Goal: Task Accomplishment & Management: Use online tool/utility

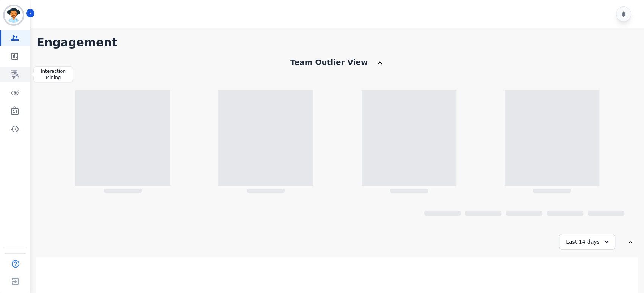
click at [17, 74] on icon "Sidebar" at bounding box center [15, 74] width 6 height 7
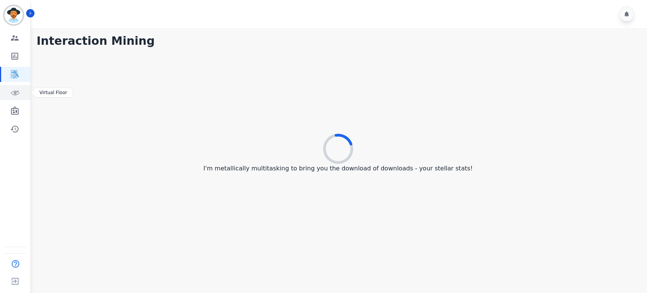
click at [17, 96] on icon "Sidebar" at bounding box center [14, 92] width 9 height 9
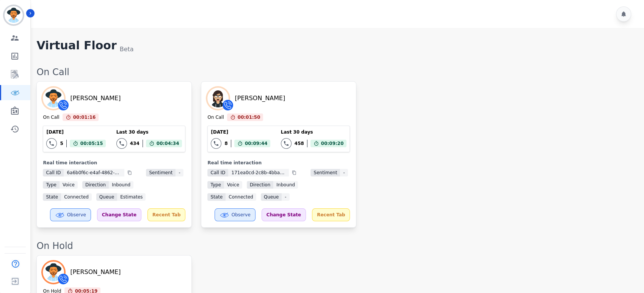
click at [514, 96] on div "[PERSON_NAME] On Call 00:01:16 Current State: On Call [DATE] 5 Total interactio…" at bounding box center [336, 154] width 600 height 146
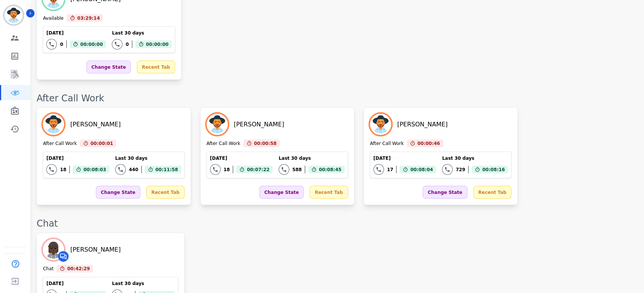
click at [514, 232] on div "[PERSON_NAME] Chat 00:42:29 Current State: Chat [DATE] 2 Total interactions cou…" at bounding box center [336, 281] width 600 height 98
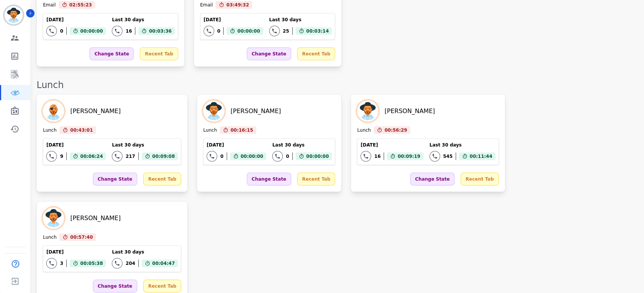
scroll to position [1438, 0]
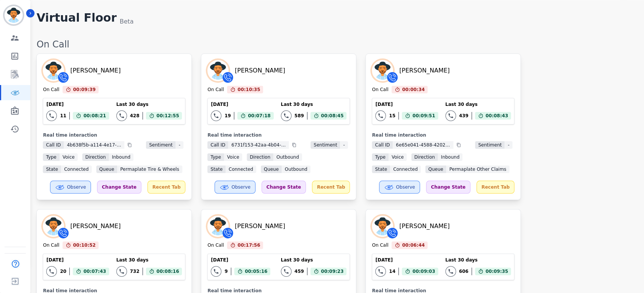
scroll to position [42, 0]
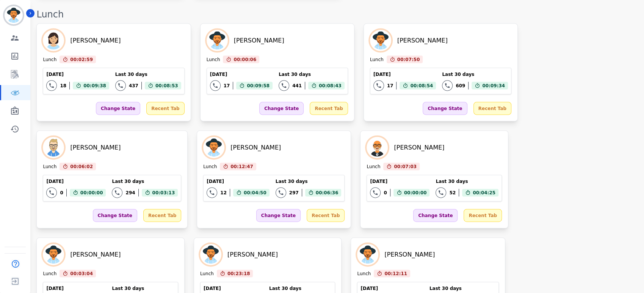
scroll to position [1232, 0]
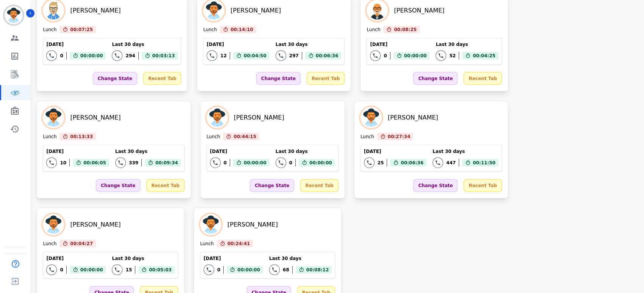
drag, startPoint x: 520, startPoint y: 120, endPoint x: 521, endPoint y: 124, distance: 3.9
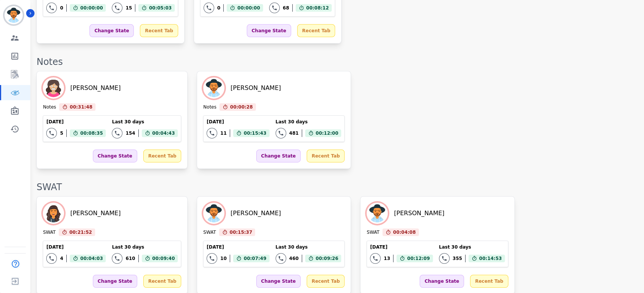
scroll to position [1631, 0]
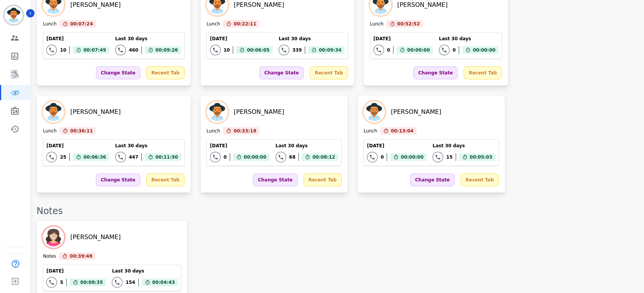
scroll to position [1680, 0]
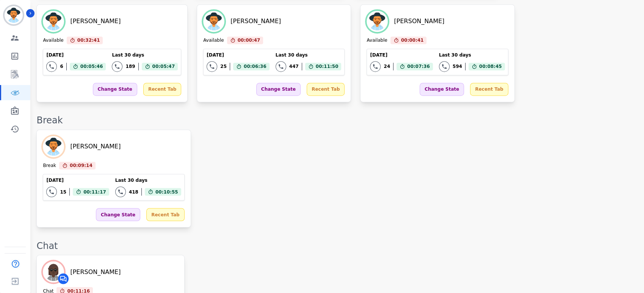
scroll to position [607, 0]
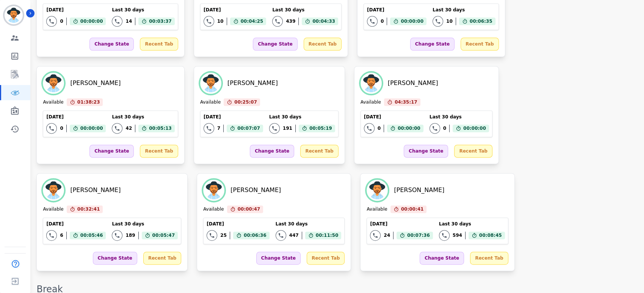
click at [432, 201] on div "[PERSON_NAME] Available 23:33:28 Current State: Available [DATE] 0 Total intera…" at bounding box center [336, 115] width 600 height 312
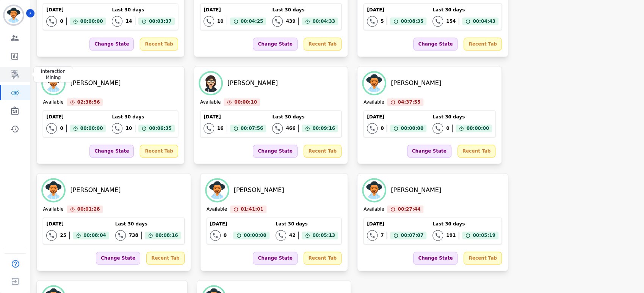
click at [17, 75] on icon "Sidebar" at bounding box center [15, 74] width 8 height 8
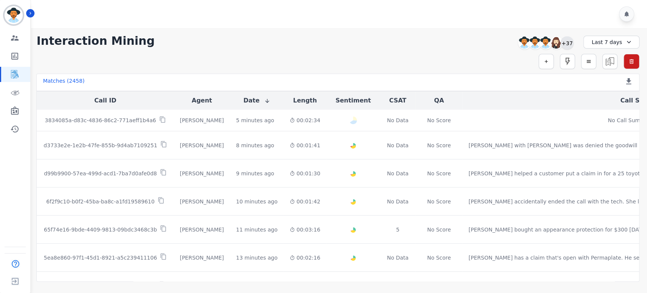
click at [567, 47] on div "+37" at bounding box center [567, 42] width 13 height 13
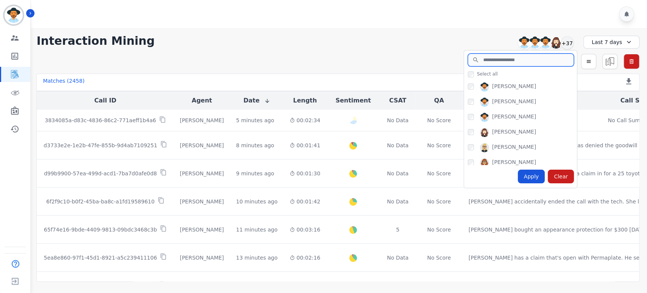
click at [529, 63] on input "search" at bounding box center [521, 59] width 106 height 13
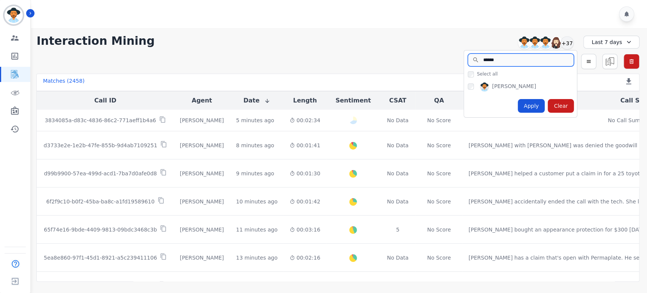
type input "******"
click at [544, 113] on div "Apply Clear" at bounding box center [520, 105] width 113 height 23
click at [535, 110] on div "Apply" at bounding box center [531, 106] width 27 height 14
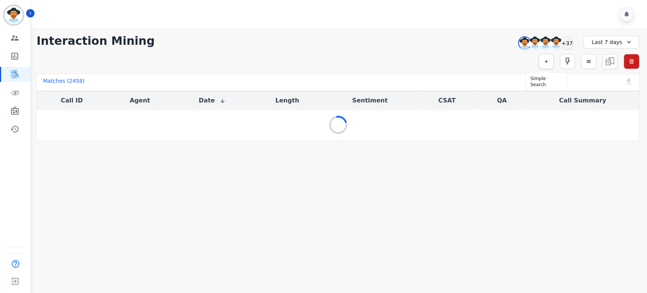
click at [546, 63] on icon "button" at bounding box center [546, 61] width 5 height 5
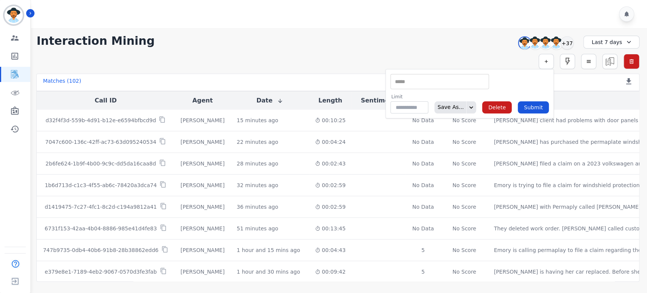
click at [474, 76] on div "** ACW (Sec) AGH_Lvl1 AGH_Lvl2 Emote: Apprehensive % Silence Front (CX) CX Phon…" at bounding box center [439, 81] width 99 height 15
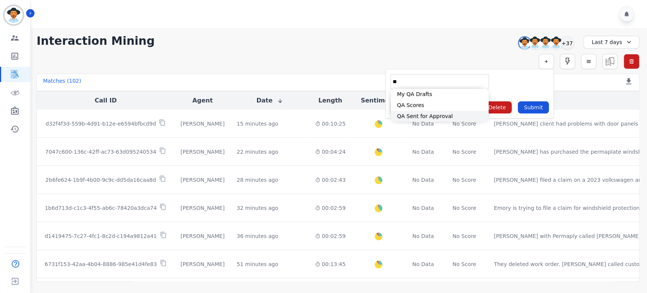
type input "**"
click at [411, 111] on li "QA Sent for Approval" at bounding box center [440, 116] width 98 height 11
type input "**********"
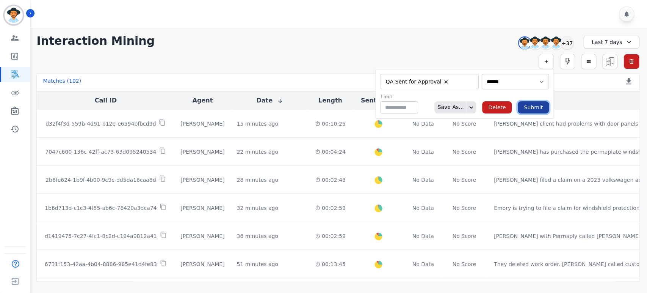
click at [537, 111] on button "Submit" at bounding box center [533, 107] width 31 height 12
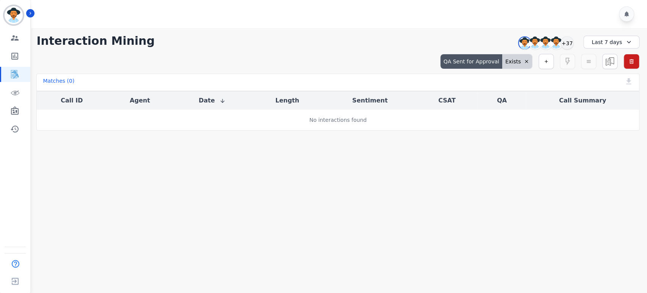
click at [613, 42] on div "Last 7 days" at bounding box center [611, 42] width 56 height 13
click at [621, 61] on li "Custom" at bounding box center [617, 60] width 38 height 8
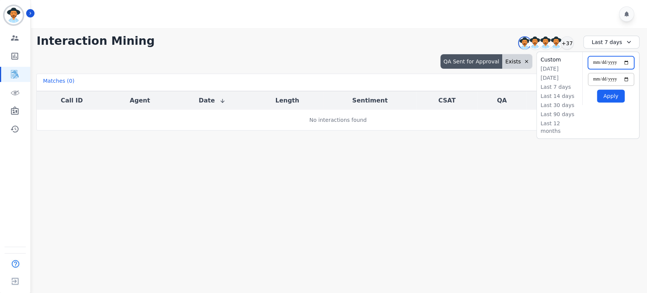
click at [627, 62] on input "**********" at bounding box center [611, 62] width 46 height 13
type input "**********"
click at [610, 96] on button "Apply" at bounding box center [611, 95] width 28 height 13
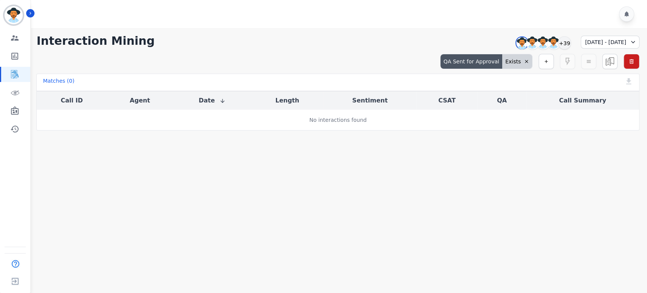
click at [490, 64] on div "QA Sent for Approval" at bounding box center [472, 61] width 62 height 14
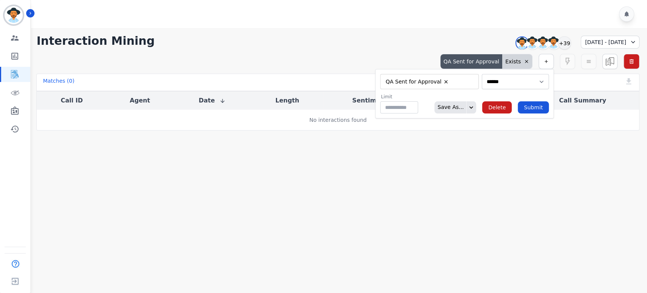
click at [443, 80] on li "QA Sent for Approval" at bounding box center [417, 81] width 68 height 7
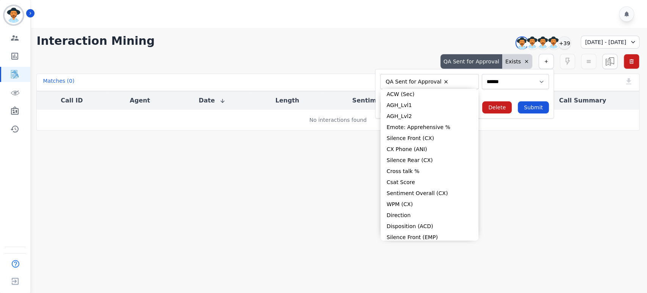
type input "**"
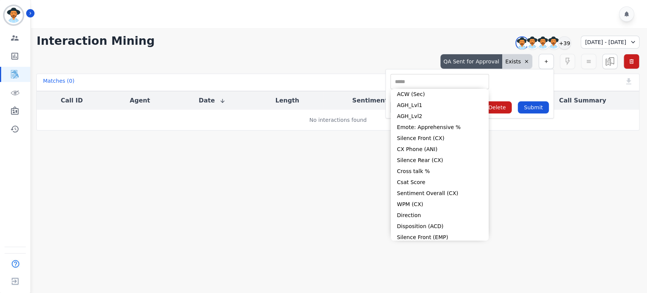
click at [416, 85] on div "** ACW (Sec) AGH_Lvl1 AGH_Lvl2 Emote: Apprehensive % Silence Front (CX) CX Phon…" at bounding box center [439, 81] width 99 height 15
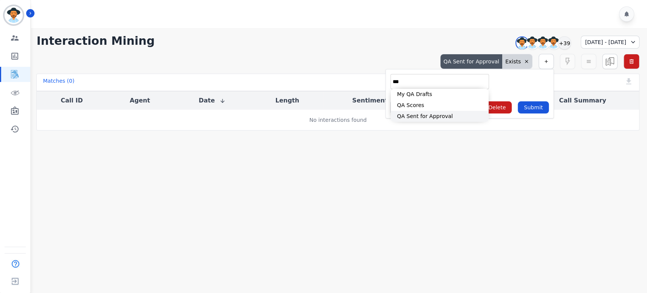
type input "**"
click at [417, 107] on li "QA Scores" at bounding box center [440, 105] width 98 height 11
type input "**********"
select select "******"
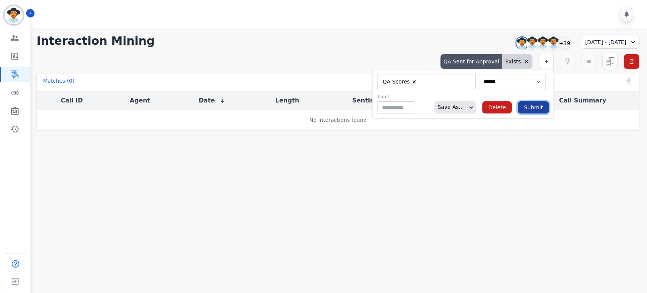
click at [540, 108] on button "Submit" at bounding box center [533, 107] width 31 height 12
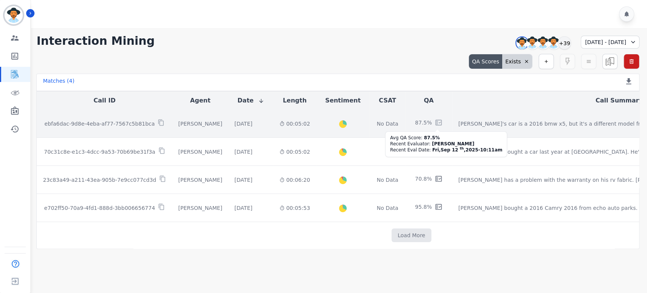
click at [436, 121] on icon at bounding box center [438, 122] width 5 height 3
click at [422, 122] on div "[EMAIL_ADDRESS][DOMAIN_NAME] 87.5% Evaluated on [DATE] by [PERSON_NAME] AI Summ…" at bounding box center [323, 87] width 397 height 174
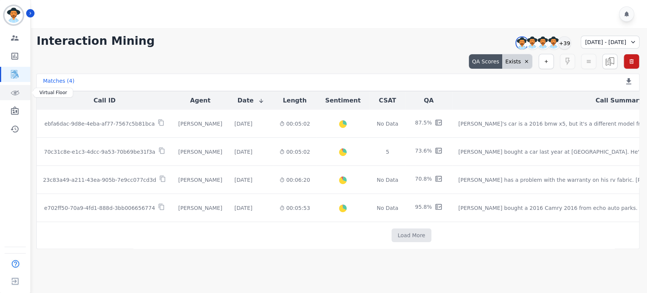
click at [15, 95] on icon "Sidebar" at bounding box center [14, 92] width 9 height 9
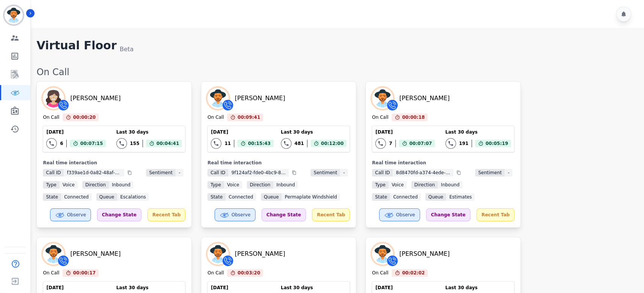
scroll to position [1258, 0]
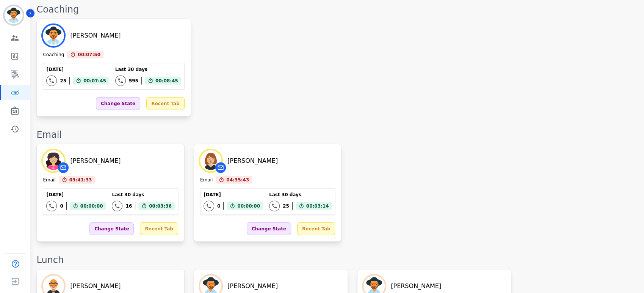
click at [477, 151] on div "[PERSON_NAME] Email 03:41:33 Current State: Email [DATE] 0 Total interactions c…" at bounding box center [336, 193] width 600 height 98
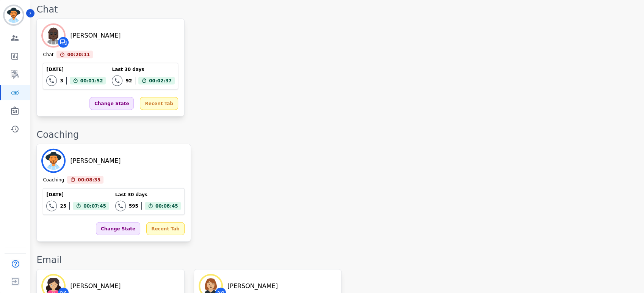
click at [451, 221] on div "[PERSON_NAME] Coaching 00:08:35 Current State: Coaching [DATE] 25 Total interac…" at bounding box center [336, 193] width 600 height 98
click at [449, 220] on div "[PERSON_NAME] Coaching 00:08:50 Current State: Coaching [DATE] 25 Total interac…" at bounding box center [336, 193] width 600 height 98
click at [343, 69] on div "[PERSON_NAME] Chat 00:20:26 Current State: Chat [DATE] 3 Total interactions cou…" at bounding box center [336, 68] width 600 height 98
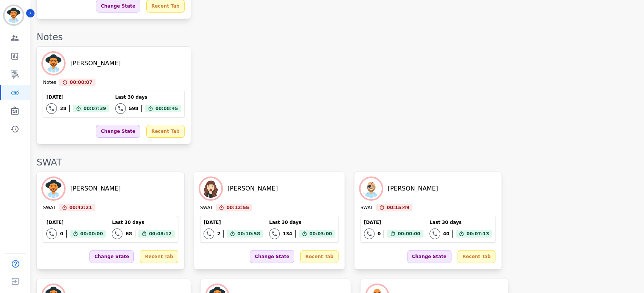
scroll to position [1838, 0]
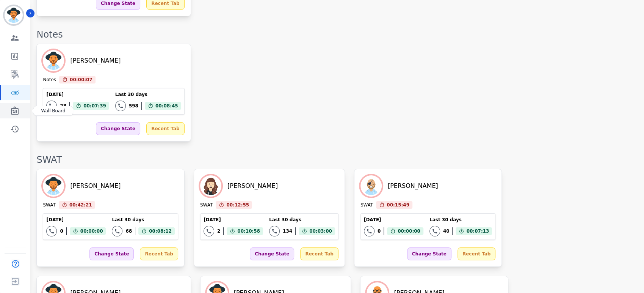
click at [13, 109] on icon "Sidebar" at bounding box center [14, 110] width 9 height 9
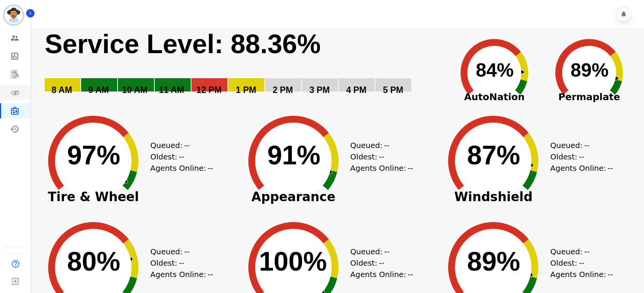
click at [9, 90] on link "Sidebar" at bounding box center [15, 92] width 29 height 15
click at [15, 93] on icon "Sidebar" at bounding box center [14, 92] width 9 height 9
click at [14, 93] on icon "Sidebar" at bounding box center [15, 93] width 2 height 2
click at [15, 91] on icon "Sidebar" at bounding box center [14, 92] width 9 height 9
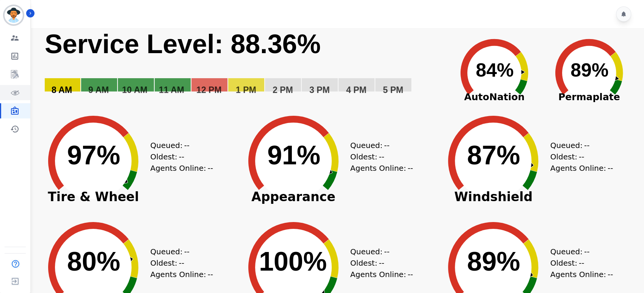
click at [16, 85] on link "Sidebar" at bounding box center [15, 92] width 29 height 15
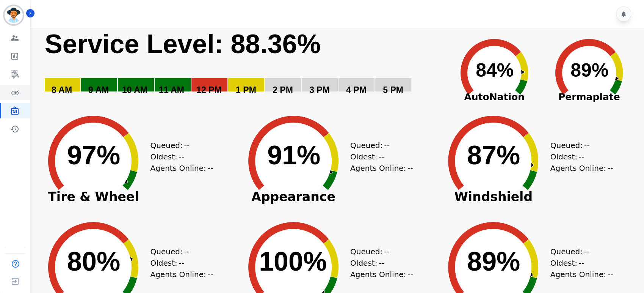
click at [15, 93] on icon "Sidebar" at bounding box center [15, 93] width 2 height 2
click at [17, 71] on icon "Sidebar" at bounding box center [14, 74] width 9 height 9
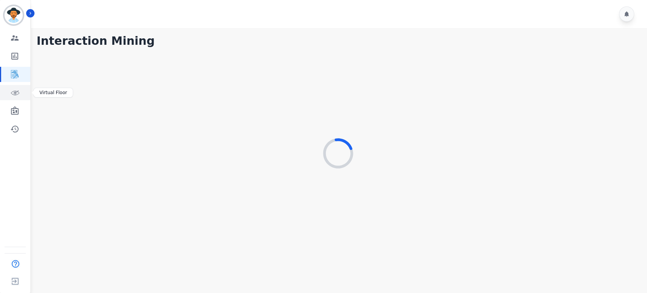
click at [10, 93] on icon "Sidebar" at bounding box center [14, 92] width 9 height 9
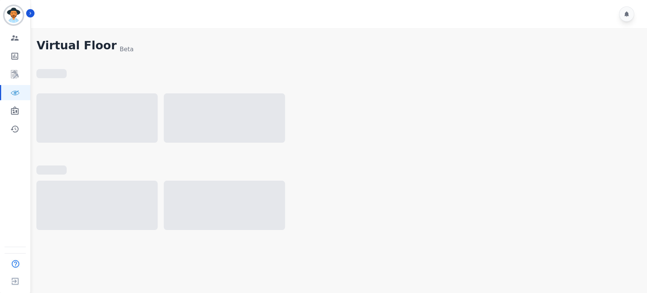
click at [496, 141] on div at bounding box center [337, 121] width 603 height 57
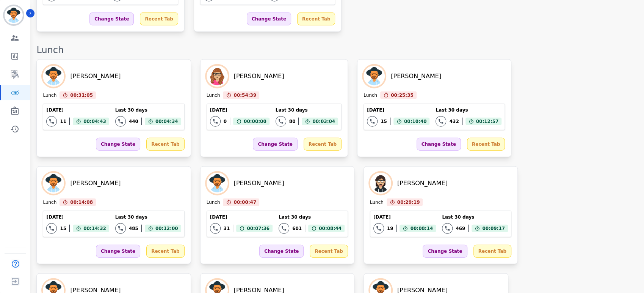
scroll to position [1307, 0]
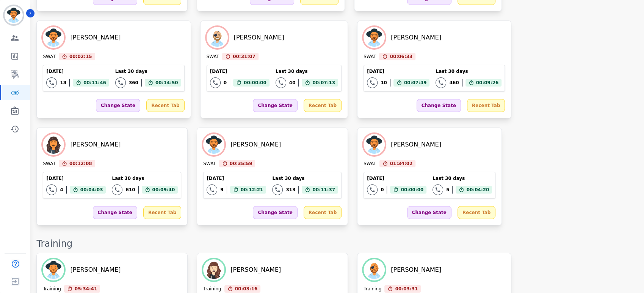
scroll to position [886, 0]
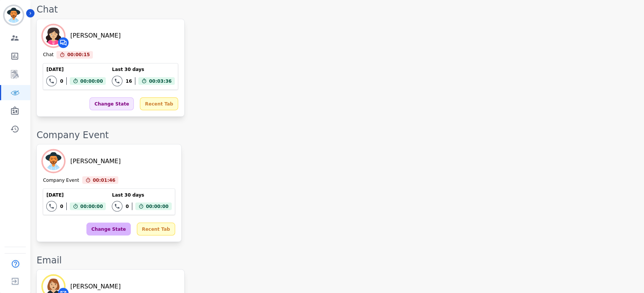
click at [107, 222] on div "Change State" at bounding box center [108, 228] width 44 height 13
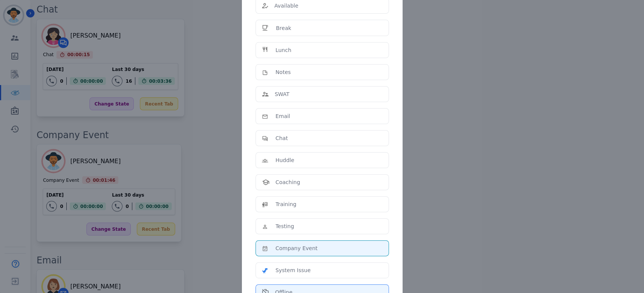
scroll to position [118, 0]
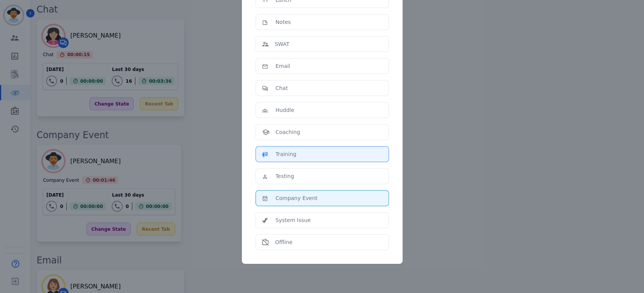
click at [306, 151] on div "Training" at bounding box center [322, 154] width 121 height 8
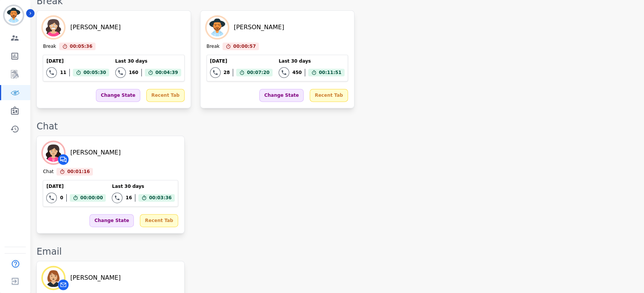
scroll to position [644, 0]
click at [302, 175] on div "Monique Estrada Chat 00:01:16 Current State: Chat Today 0 Total interactions co…" at bounding box center [336, 185] width 600 height 98
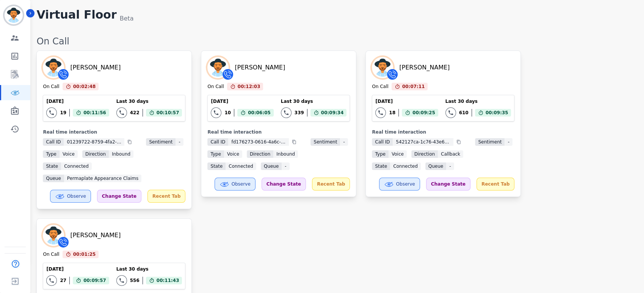
scroll to position [0, 0]
